Goal: Task Accomplishment & Management: Manage account settings

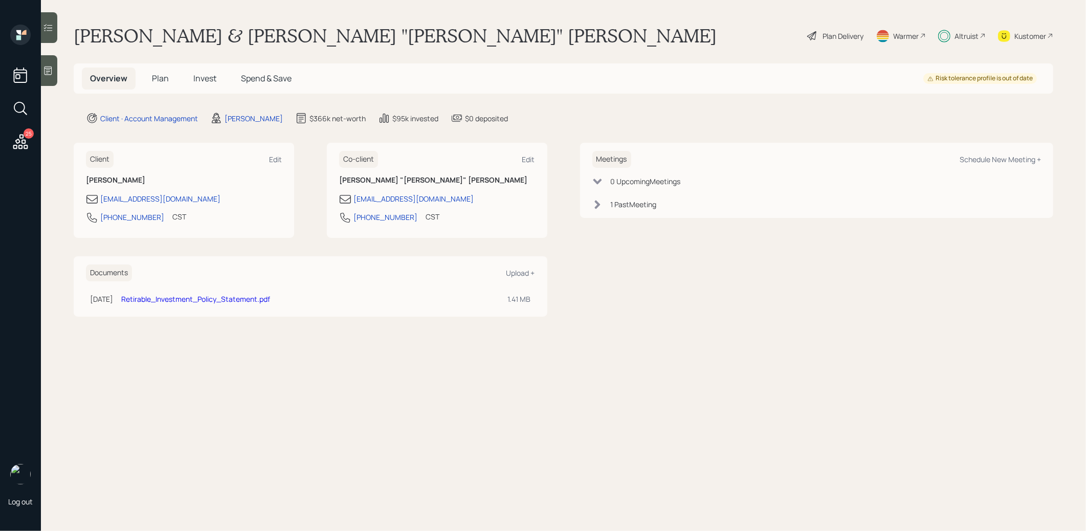
click at [205, 78] on span "Invest" at bounding box center [204, 78] width 23 height 11
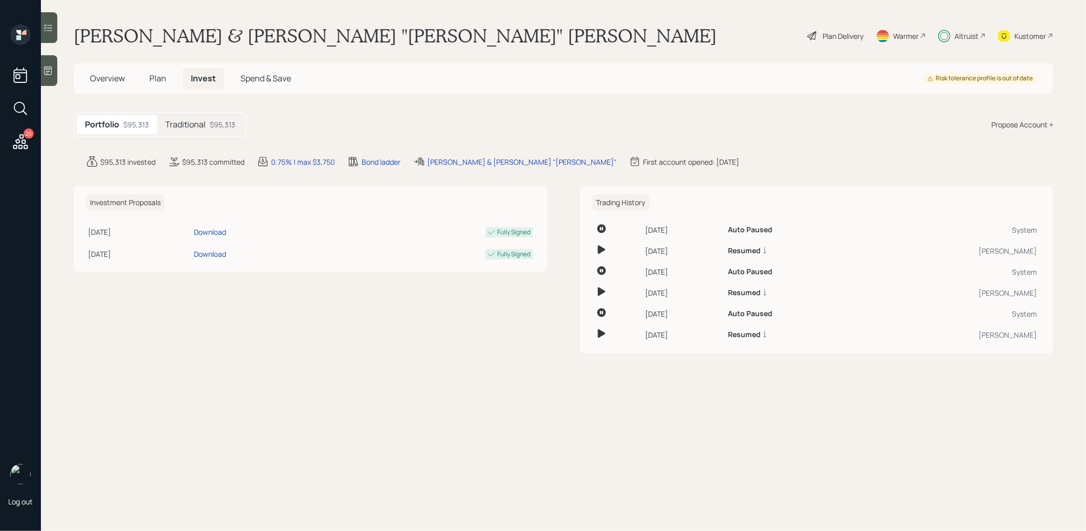
click at [189, 123] on h5 "Traditional" at bounding box center [185, 125] width 40 height 10
